Goal: Book appointment/travel/reservation

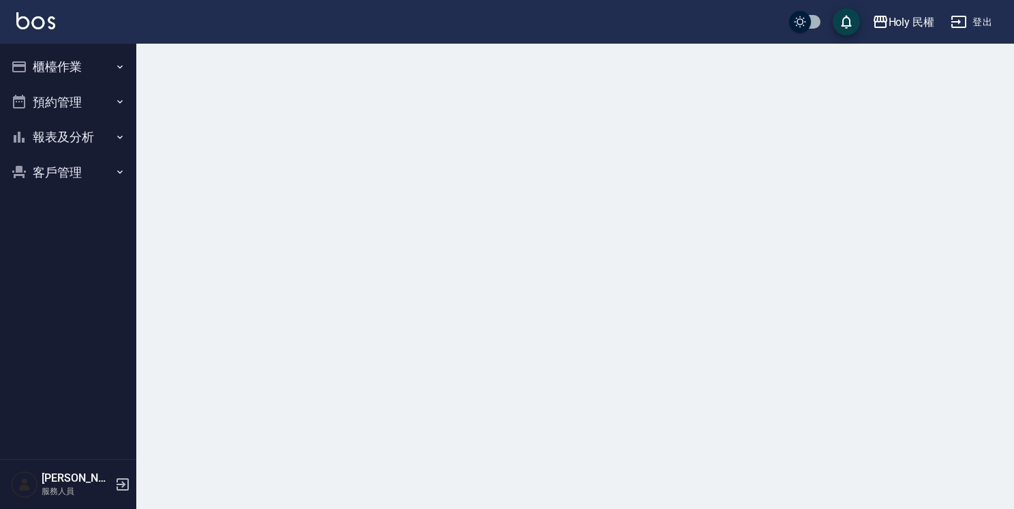
click at [80, 67] on button "櫃檯作業" at bounding box center [67, 66] width 125 height 35
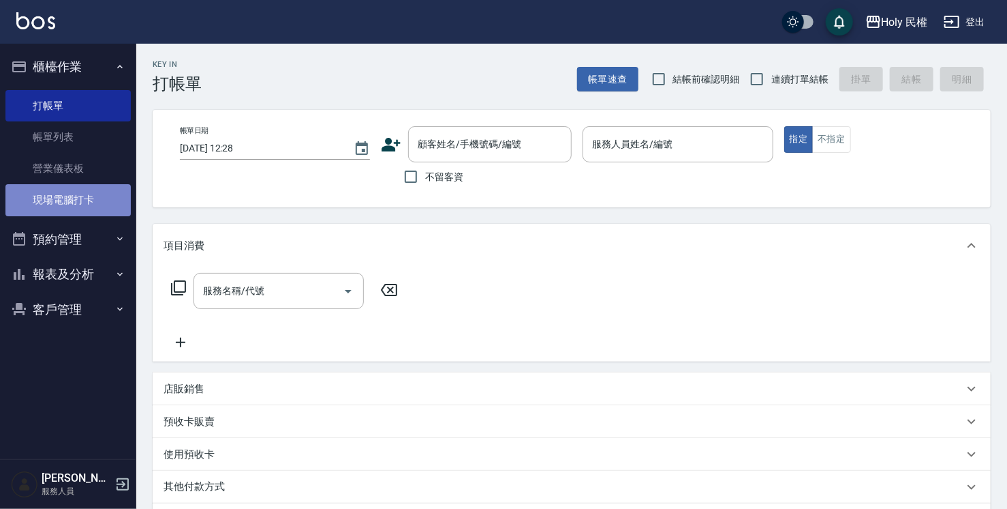
click at [98, 203] on link "現場電腦打卡" at bounding box center [67, 199] width 125 height 31
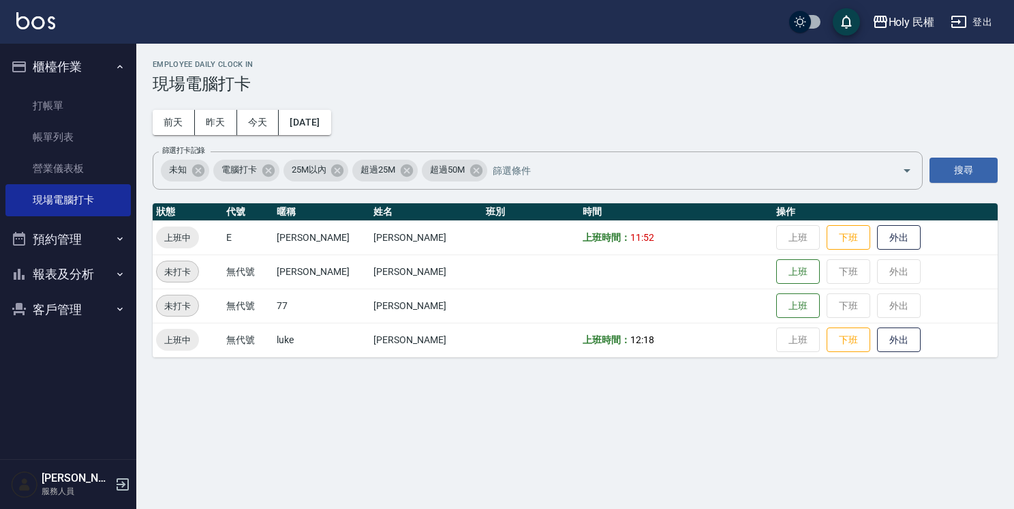
click at [74, 239] on button "預約管理" at bounding box center [67, 239] width 125 height 35
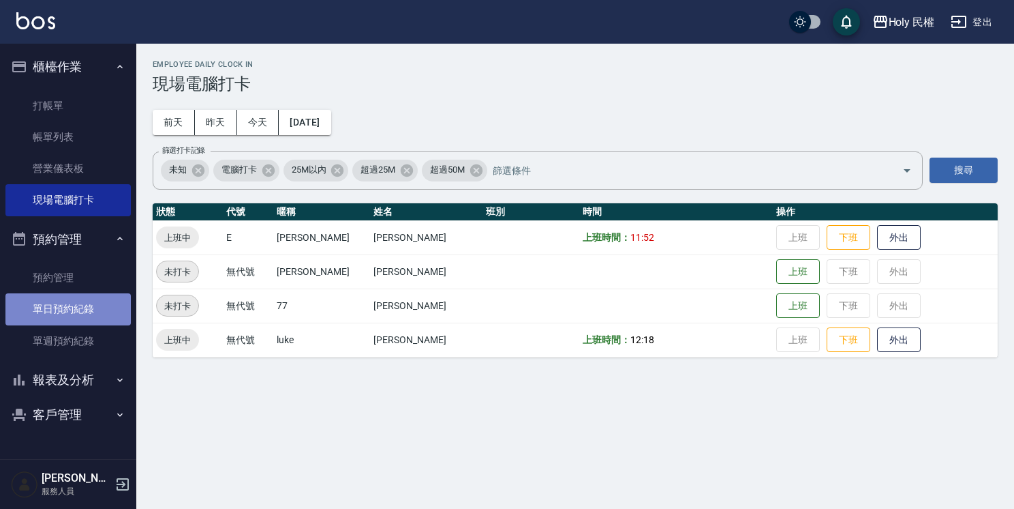
click at [70, 302] on link "單日預約紀錄" at bounding box center [67, 308] width 125 height 31
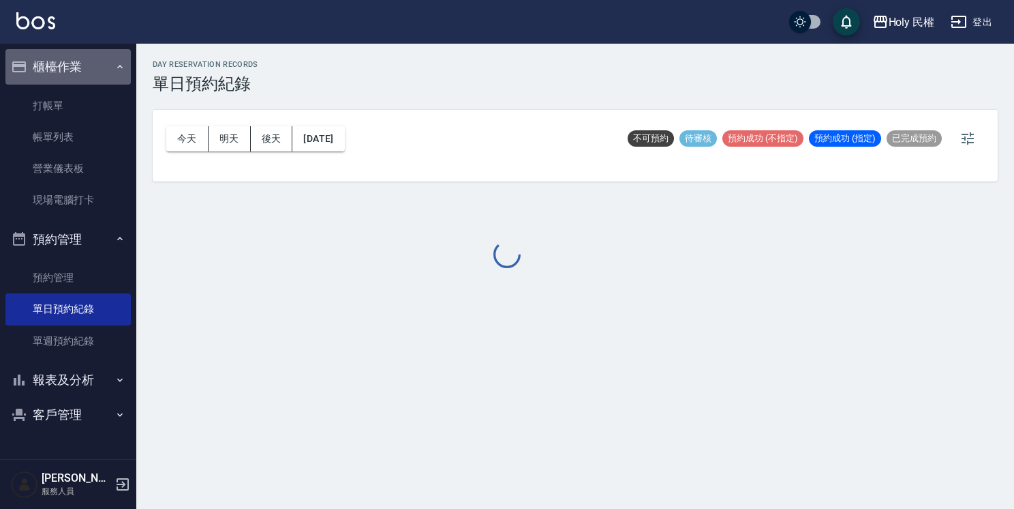
click at [59, 62] on button "櫃檯作業" at bounding box center [67, 66] width 125 height 35
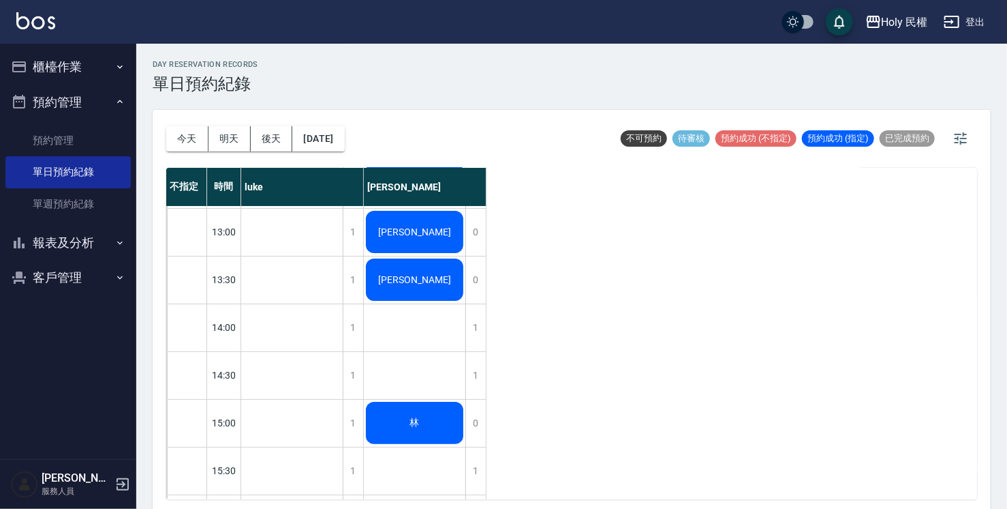
scroll to position [68, 0]
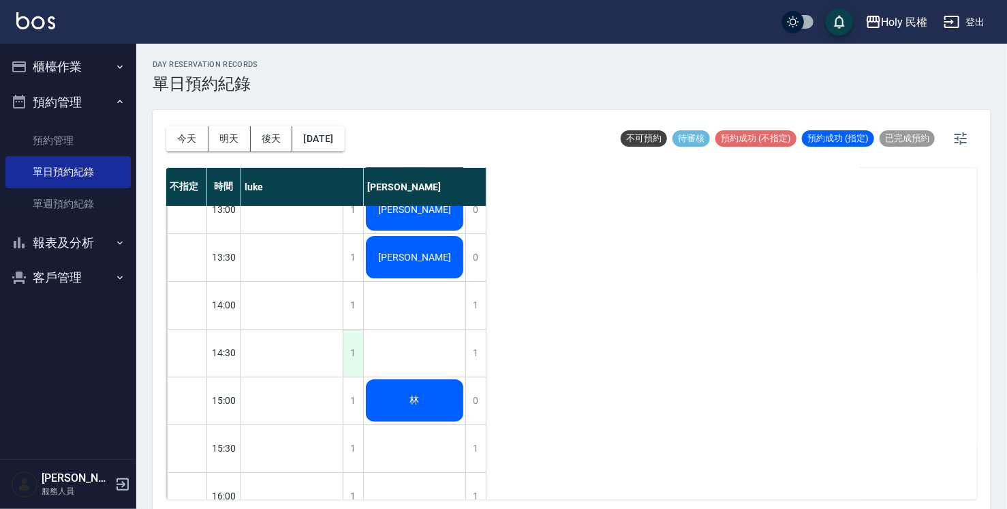
click at [349, 353] on div "1" at bounding box center [353, 352] width 20 height 47
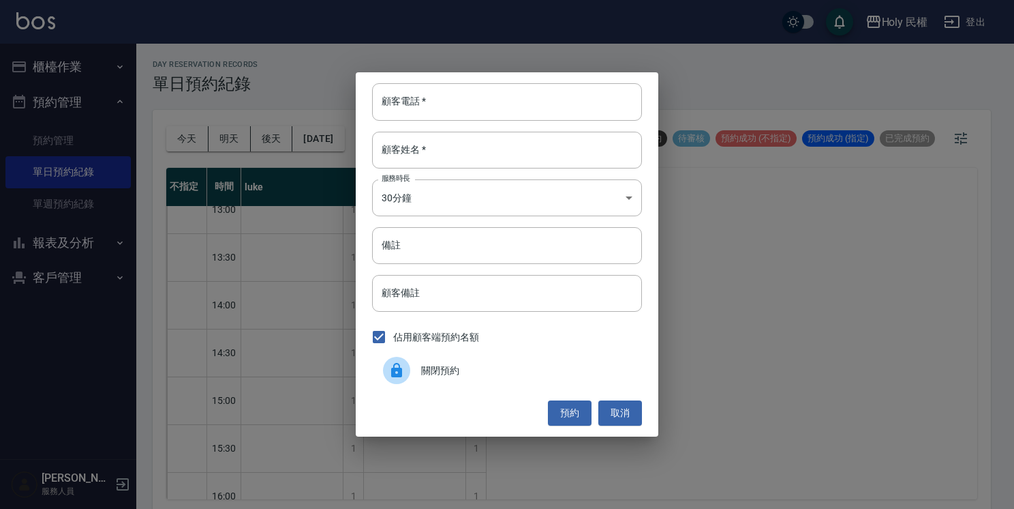
click at [191, 351] on div "顧客電話   * 顧客電話   * 顧客姓名   * 顧客姓名   * 服務時長 30分鐘 1 服務時長 備註 備註 顧客備註 顧客備註 佔用顧客端預約名額 …" at bounding box center [507, 254] width 1014 height 509
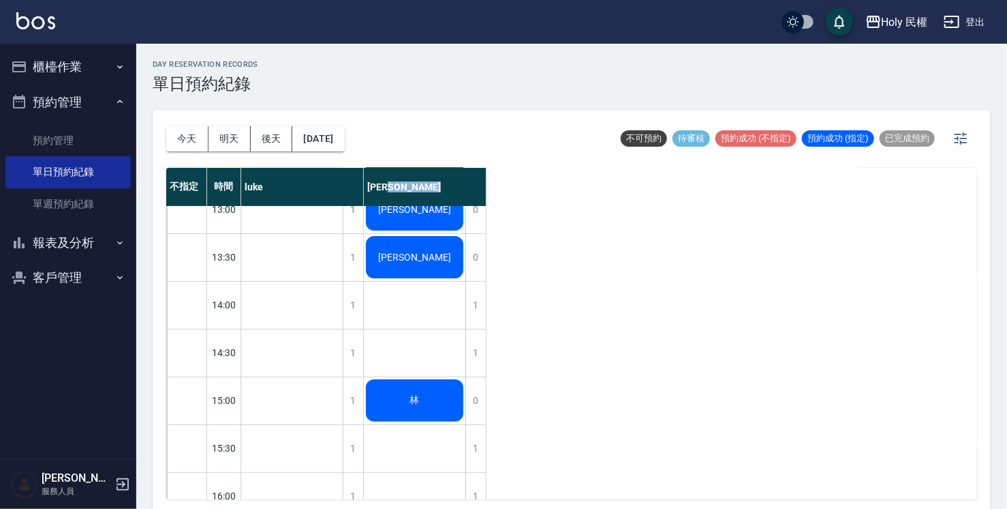
click at [191, 350] on div at bounding box center [187, 352] width 40 height 47
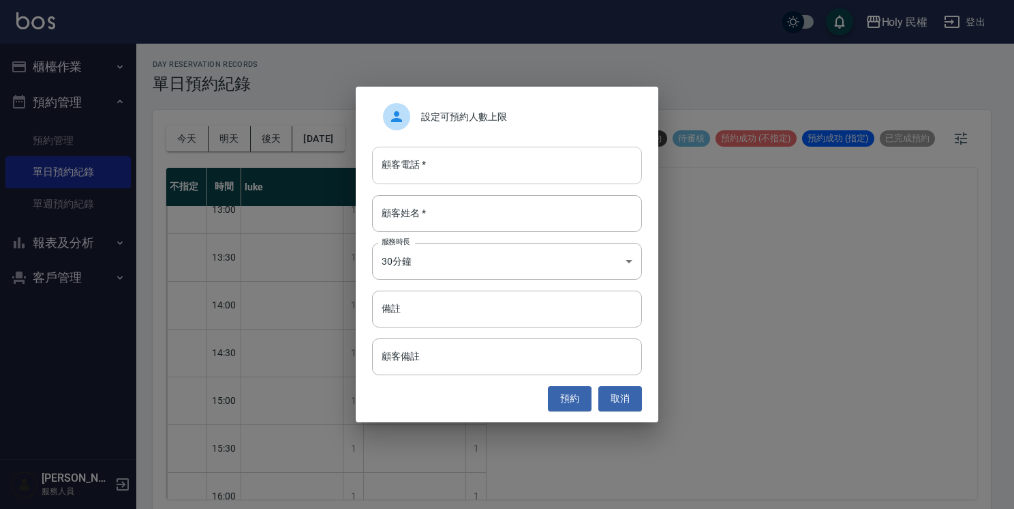
click at [398, 170] on input "顧客電話   *" at bounding box center [507, 165] width 270 height 37
type input "0931230185"
click at [437, 218] on input "顧客姓名   *" at bounding box center [507, 213] width 270 height 37
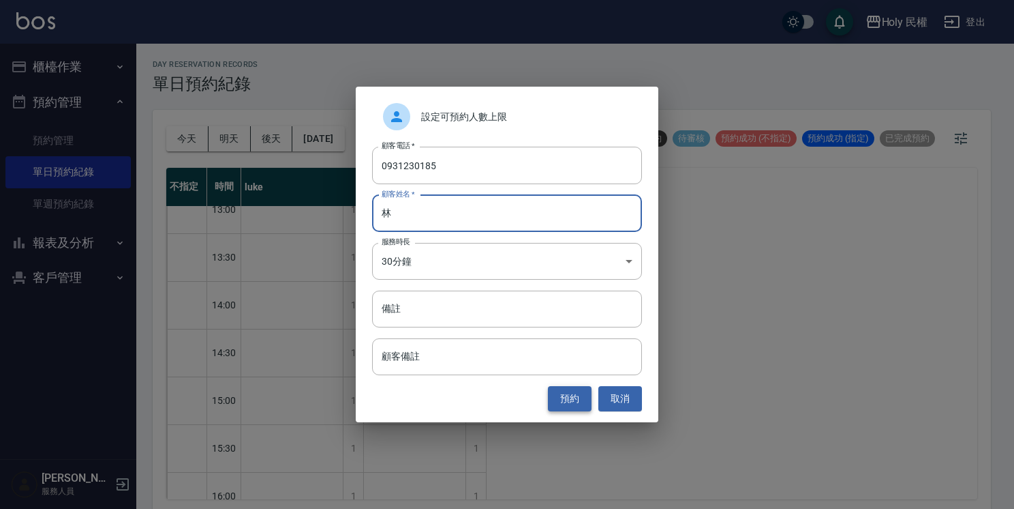
type input "林"
click at [570, 398] on button "預約" at bounding box center [570, 398] width 44 height 25
